Goal: Find contact information: Find contact information

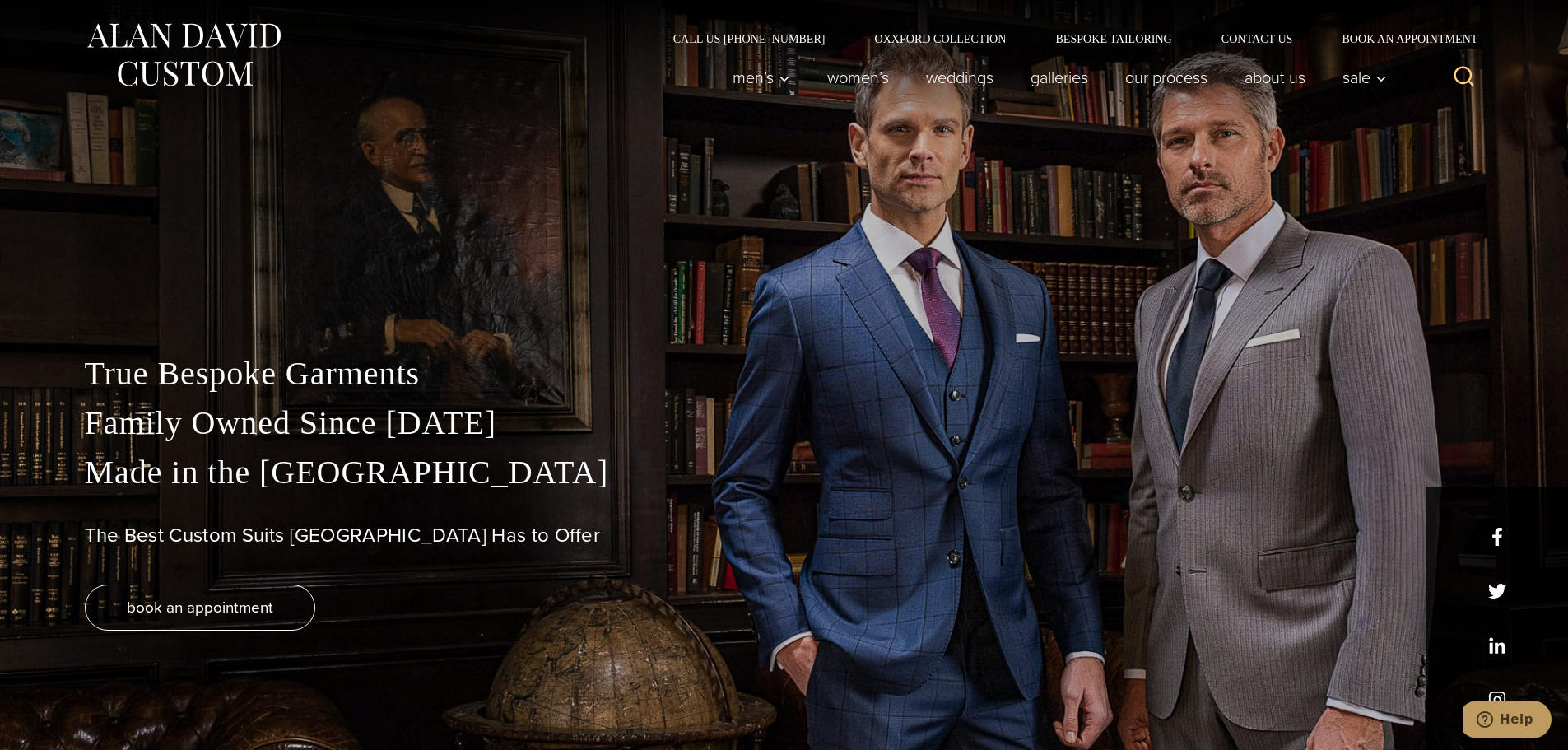
click at [1252, 43] on link "Contact Us" at bounding box center [1257, 39] width 121 height 12
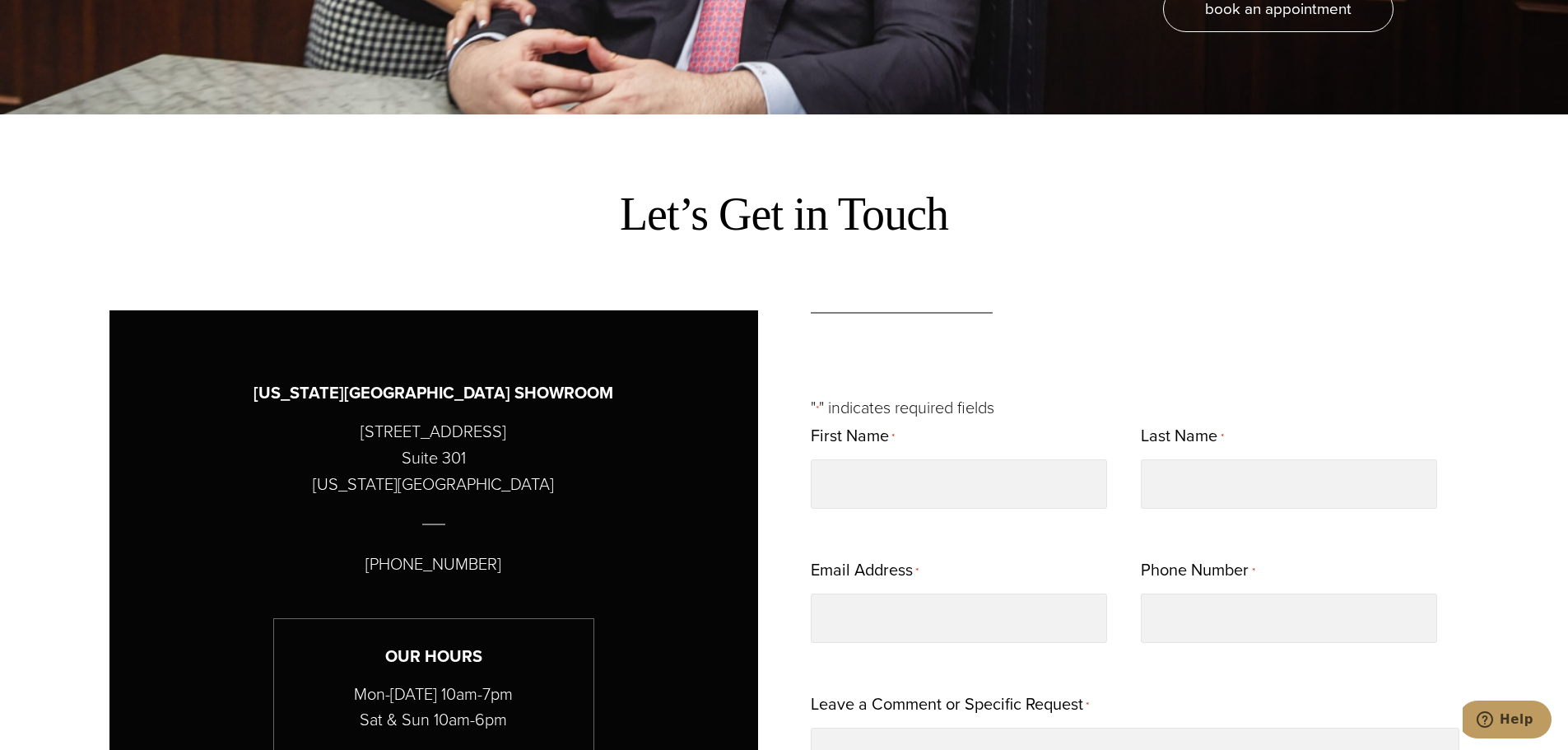
scroll to position [659, 0]
